Goal: Find specific page/section: Find specific page/section

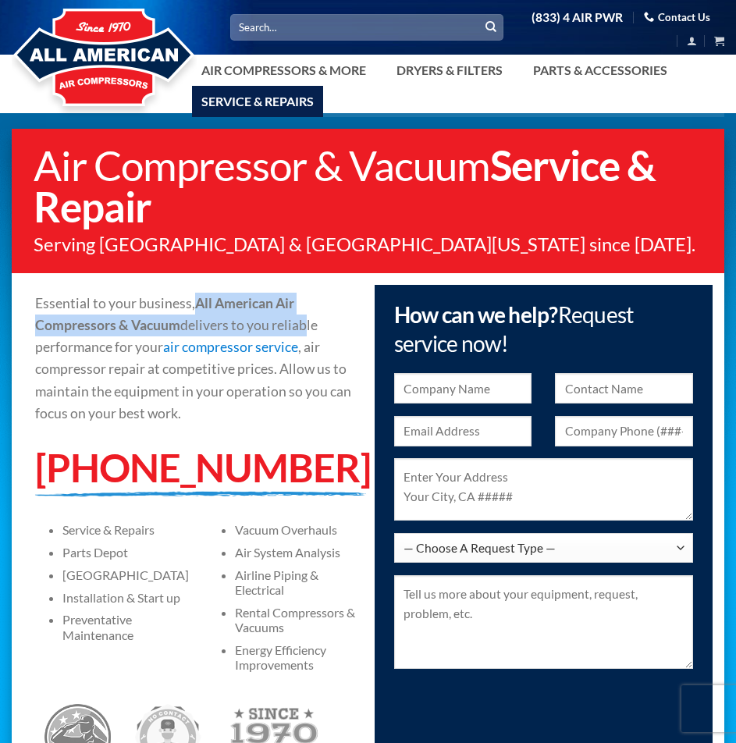
drag, startPoint x: 201, startPoint y: 301, endPoint x: 303, endPoint y: 333, distance: 107.4
click at [303, 333] on span "Essential to your business, All American Air Compressors & Vacuum delivers to y…" at bounding box center [193, 358] width 316 height 126
click at [322, 304] on p "Essential to your business, All American Air Compressors & Vacuum delivers to y…" at bounding box center [196, 359] width 322 height 132
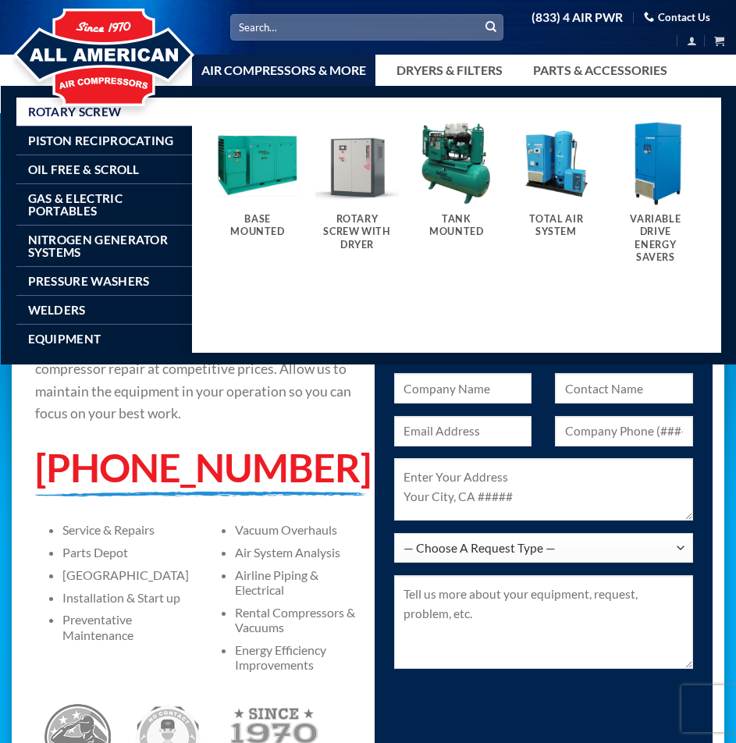
click at [283, 71] on link "Air Compressors & More" at bounding box center [283, 70] width 183 height 31
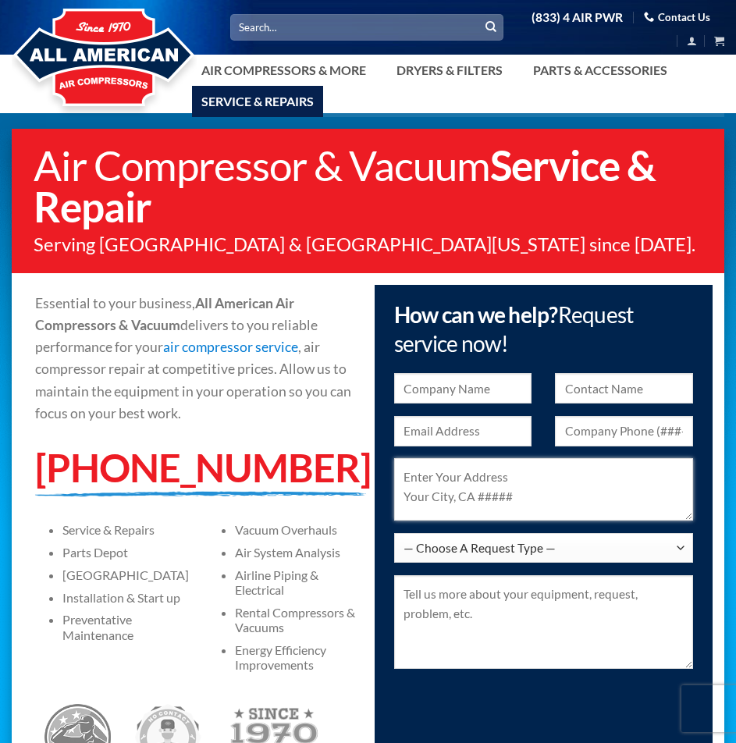
click at [475, 470] on textarea at bounding box center [544, 489] width 300 height 62
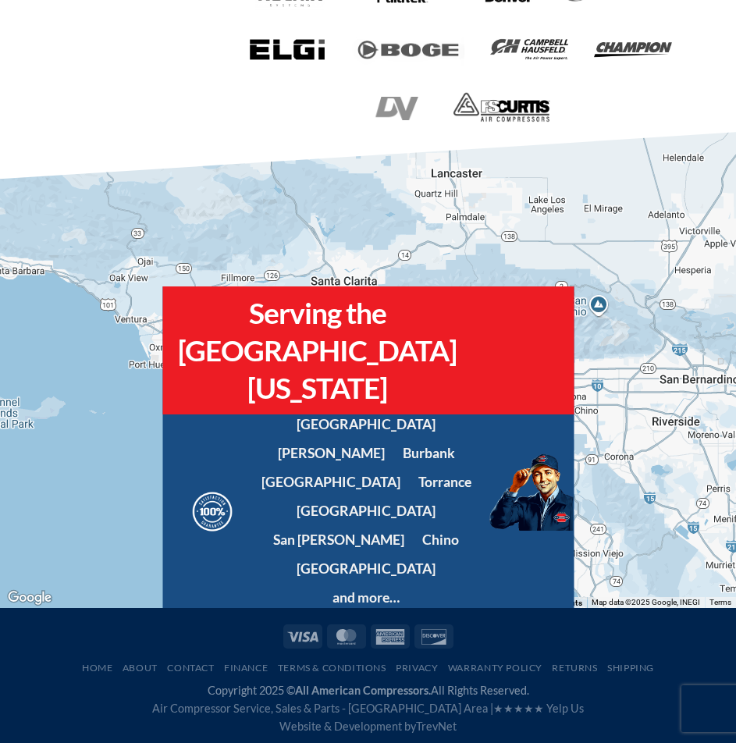
scroll to position [1522, 0]
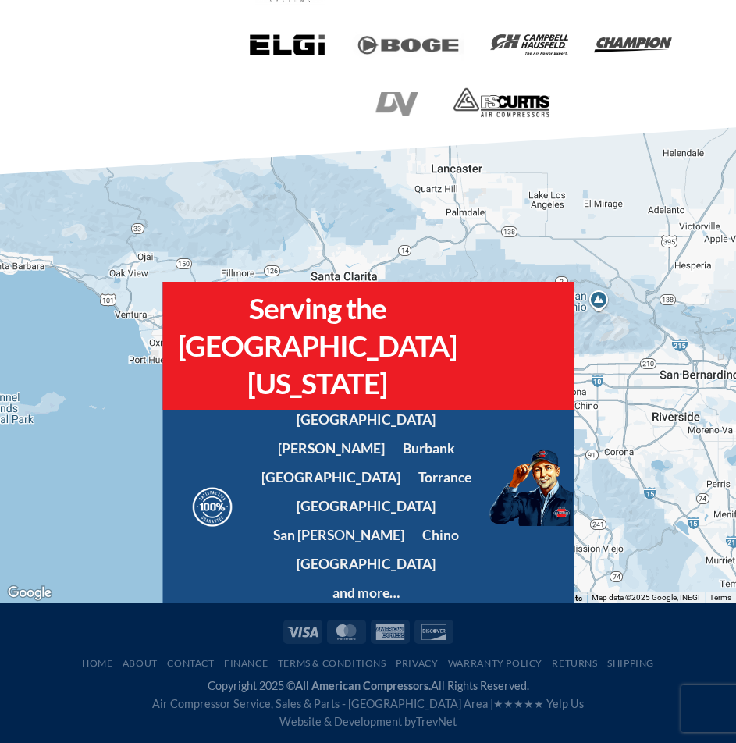
click at [510, 493] on img at bounding box center [531, 488] width 85 height 78
click at [407, 403] on h2 "Serving the [GEOGRAPHIC_DATA][US_STATE]" at bounding box center [317, 346] width 279 height 113
click at [354, 403] on h2 "Serving the [GEOGRAPHIC_DATA][US_STATE]" at bounding box center [317, 346] width 279 height 113
drag, startPoint x: 354, startPoint y: 433, endPoint x: 295, endPoint y: 542, distance: 123.7
click at [295, 542] on div "Serving the Greater Southern California Area Los Angeles Van Nuys Burbank Long …" at bounding box center [367, 443] width 411 height 322
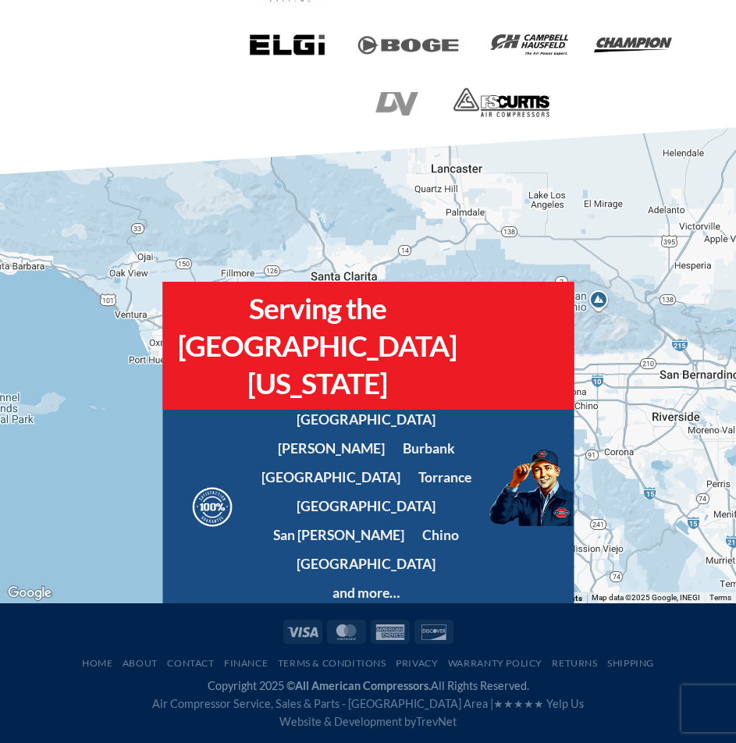
click at [241, 529] on img at bounding box center [212, 507] width 57 height 45
click at [292, 467] on ul "Los Angeles Van Nuys Burbank Long Beach Torrance Simi Valley San Fernando Chino…" at bounding box center [356, 507] width 233 height 194
click at [400, 586] on li "and more…" at bounding box center [366, 593] width 67 height 20
click at [400, 583] on li "and more…" at bounding box center [366, 593] width 67 height 20
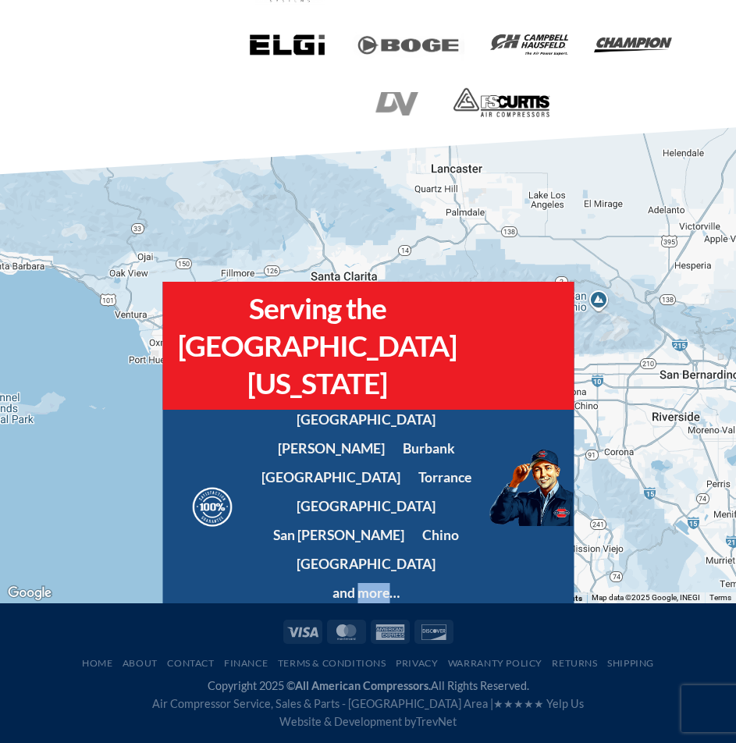
click at [400, 583] on li "and more…" at bounding box center [366, 593] width 67 height 20
click at [525, 514] on img at bounding box center [531, 488] width 85 height 78
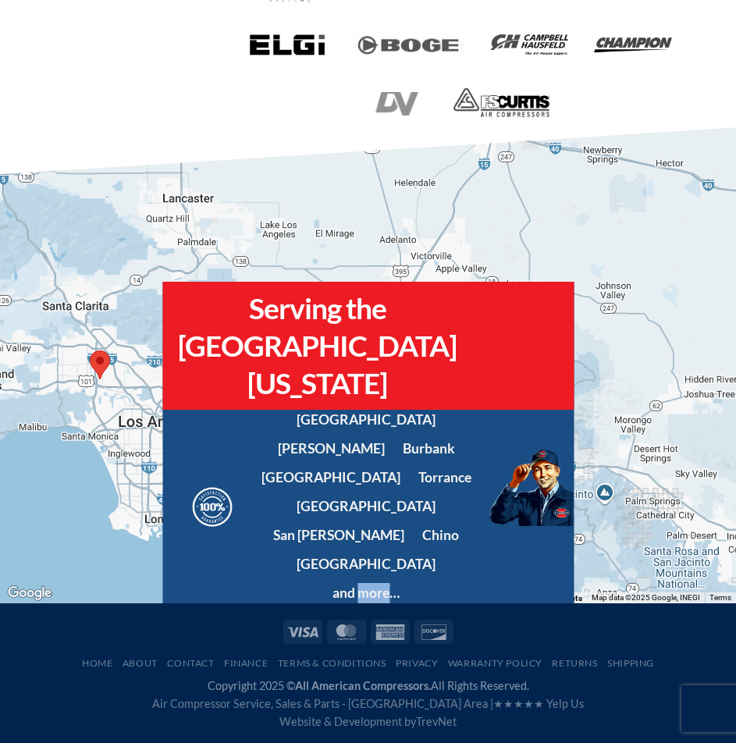
drag, startPoint x: 563, startPoint y: 504, endPoint x: 236, endPoint y: 546, distance: 329.8
click at [292, 533] on div "← Move left → Move right ↑ Move up ↓ Move down + Zoom in - Zoom out Home Jump l…" at bounding box center [368, 349] width 736 height 507
click at [233, 529] on img at bounding box center [212, 507] width 57 height 45
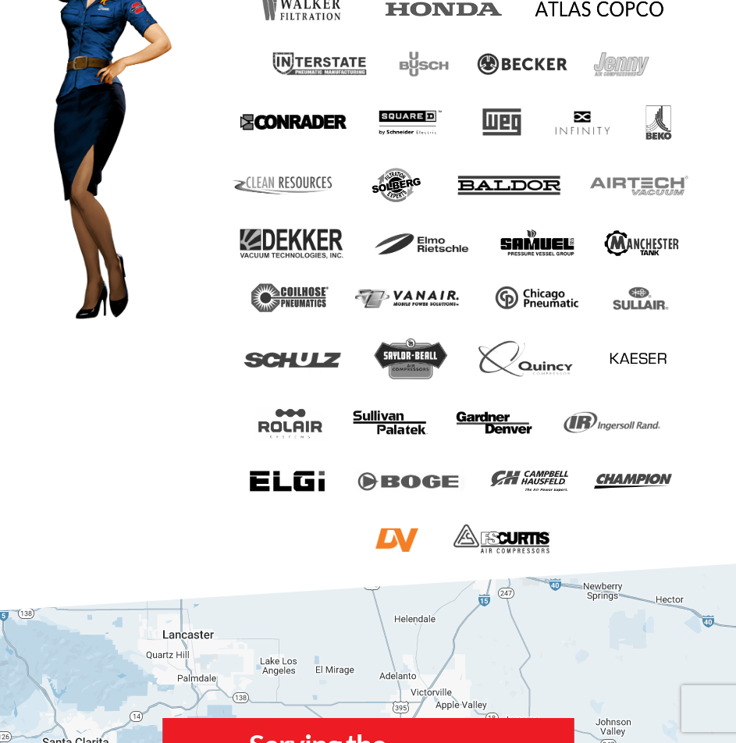
scroll to position [1054, 0]
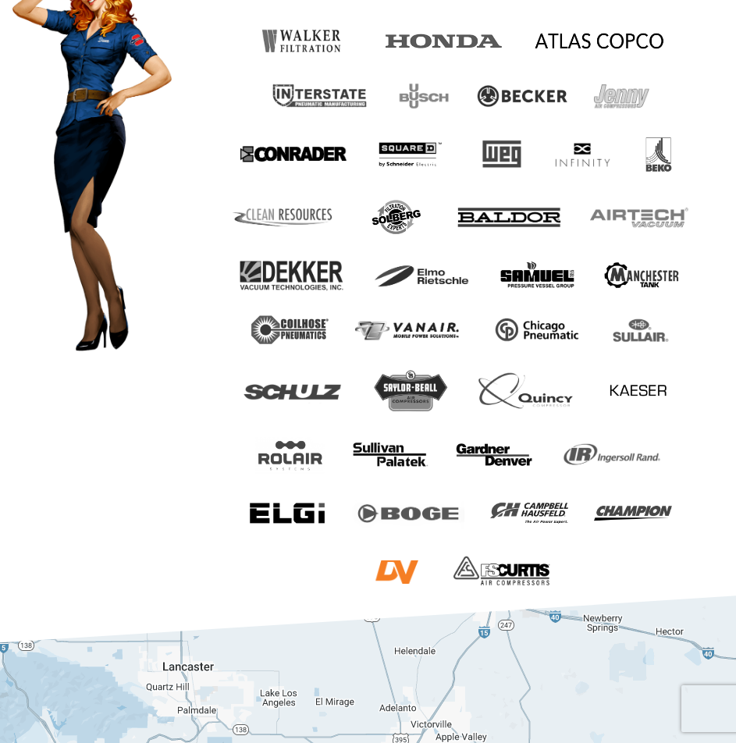
click at [395, 570] on img at bounding box center [398, 572] width 59 height 23
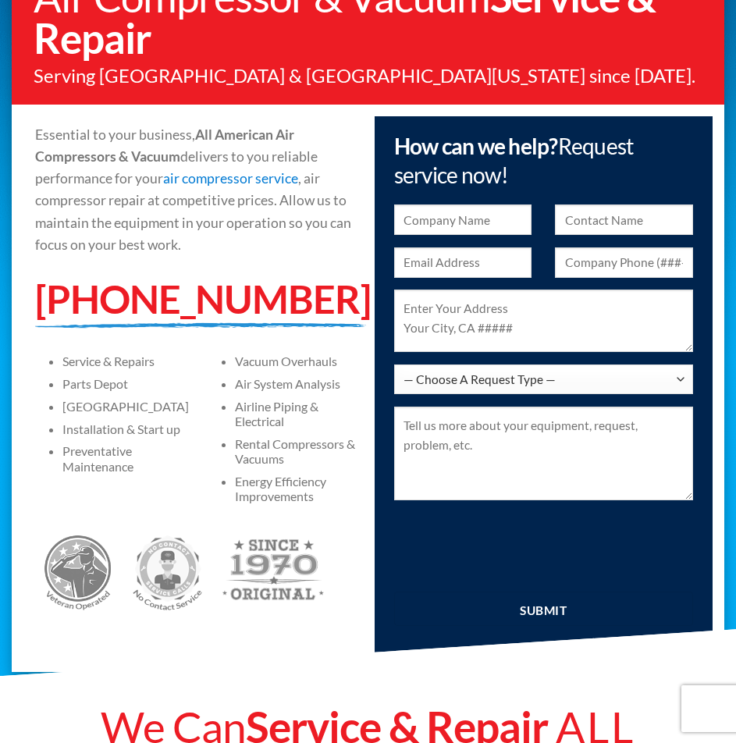
scroll to position [117, 0]
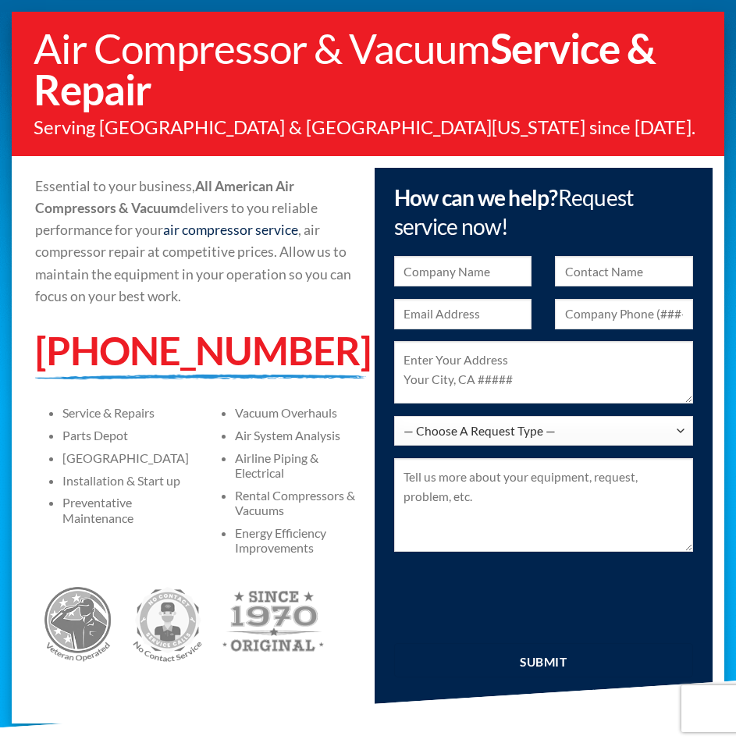
click at [231, 230] on link "air compressor service" at bounding box center [230, 230] width 135 height 16
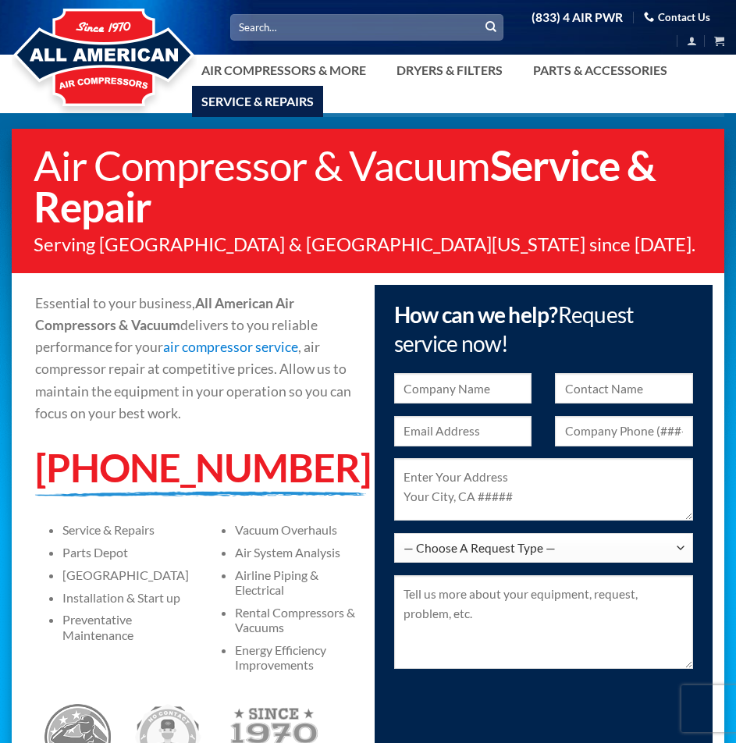
click at [263, 94] on link "Service & Repairs" at bounding box center [257, 101] width 131 height 31
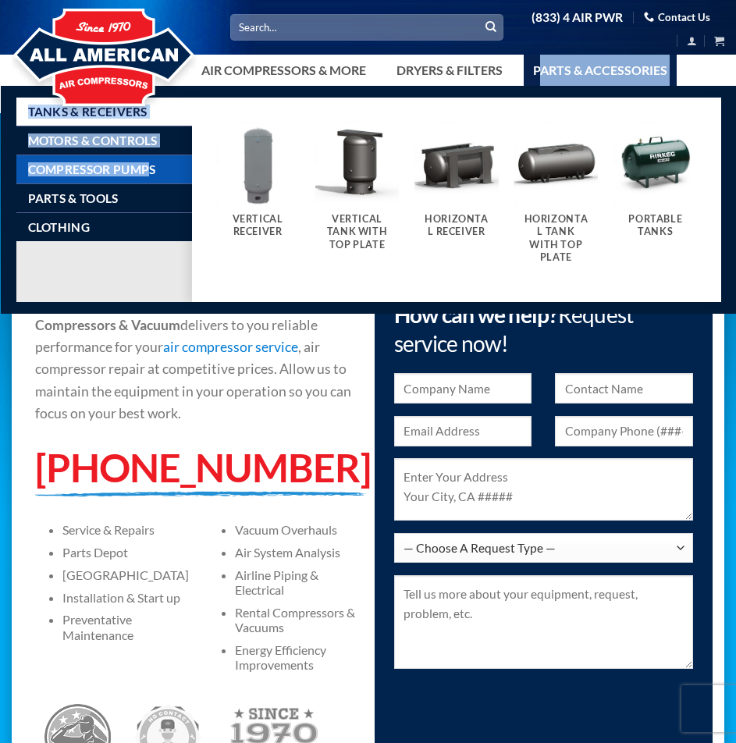
drag, startPoint x: 541, startPoint y: 77, endPoint x: 150, endPoint y: 169, distance: 401.9
click at [524, 86] on li "Parts & Accessories Tanks & Receivers Motors & Controls Compressor Pumps Parts …" at bounding box center [600, 70] width 153 height 31
click at [150, 169] on span "Compressor Pumps" at bounding box center [92, 169] width 128 height 12
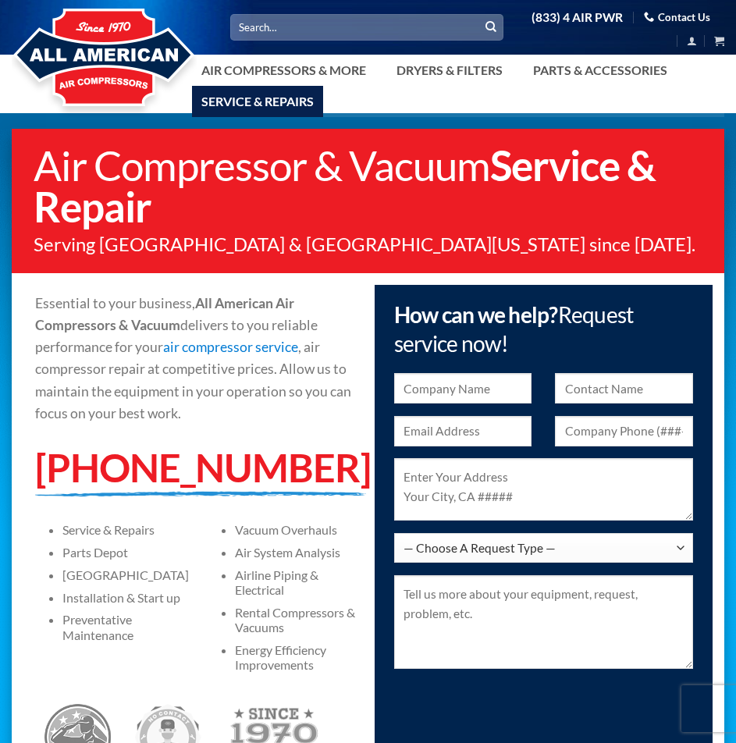
click at [56, 326] on strong "All American Air Compressors & Vacuum" at bounding box center [164, 314] width 259 height 38
click at [82, 325] on strong "All American Air Compressors & Vacuum" at bounding box center [164, 314] width 259 height 38
copy strong "Compressors"
